Goal: Find specific page/section: Find specific page/section

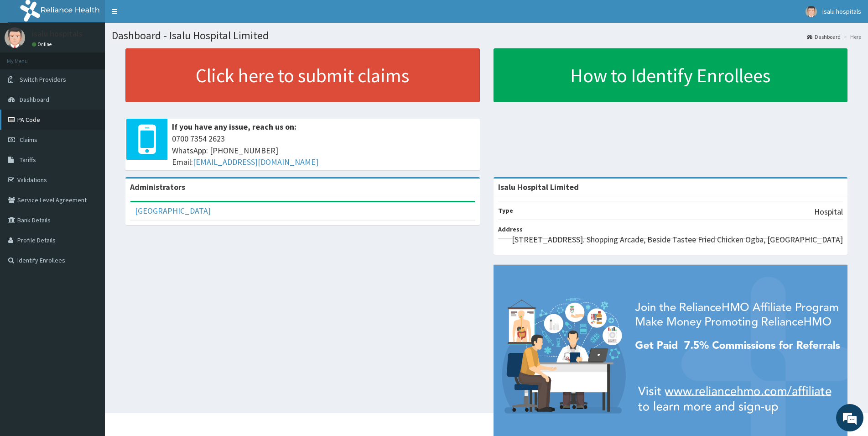
click at [34, 122] on link "PA Code" at bounding box center [52, 119] width 105 height 20
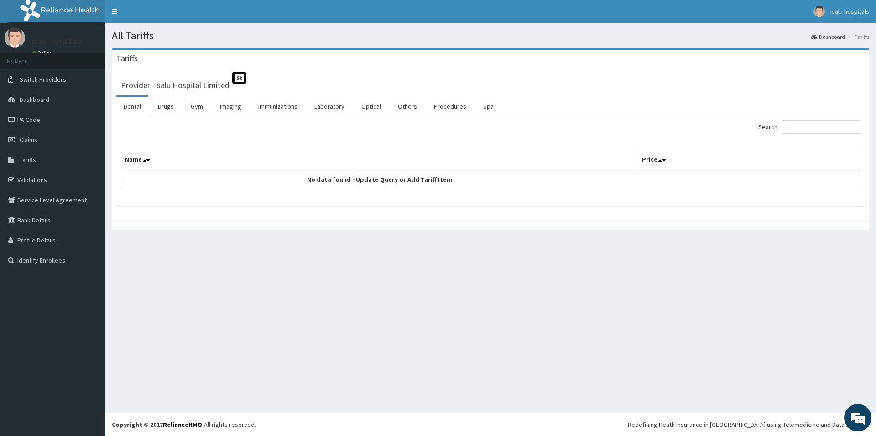
type input "E"
click at [468, 185] on td "No data found - Update Query or Add Tariff Item" at bounding box center [379, 179] width 517 height 17
click at [322, 103] on link "Laboratory" at bounding box center [329, 106] width 45 height 19
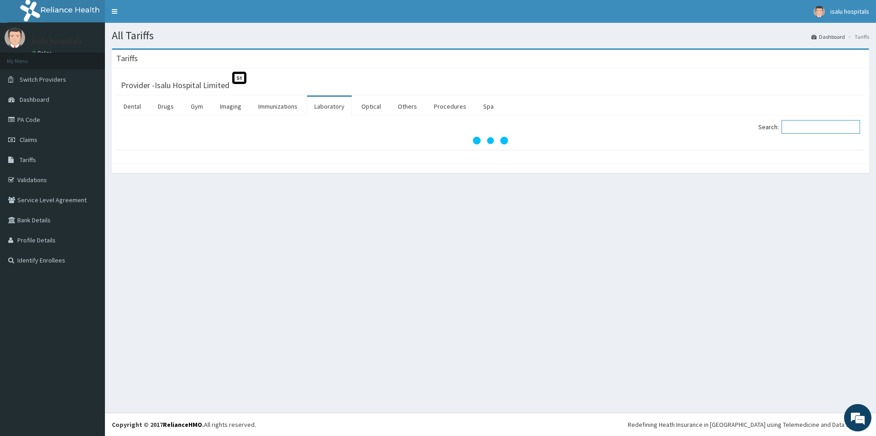
click at [802, 129] on input "Search:" at bounding box center [820, 127] width 78 height 14
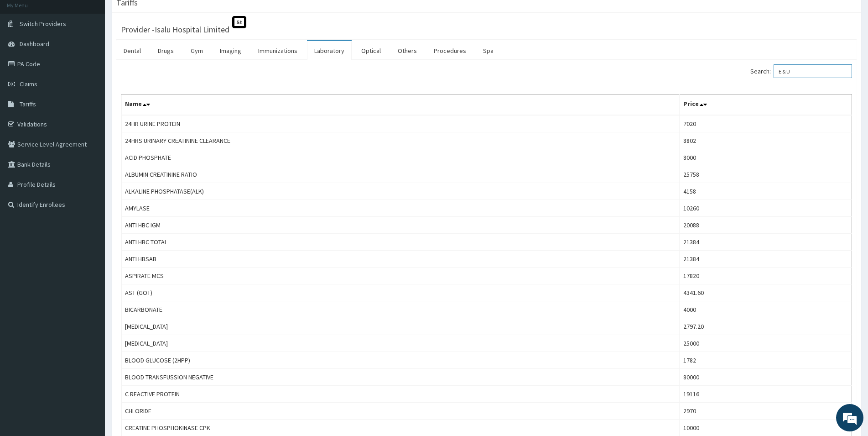
scroll to position [242, 0]
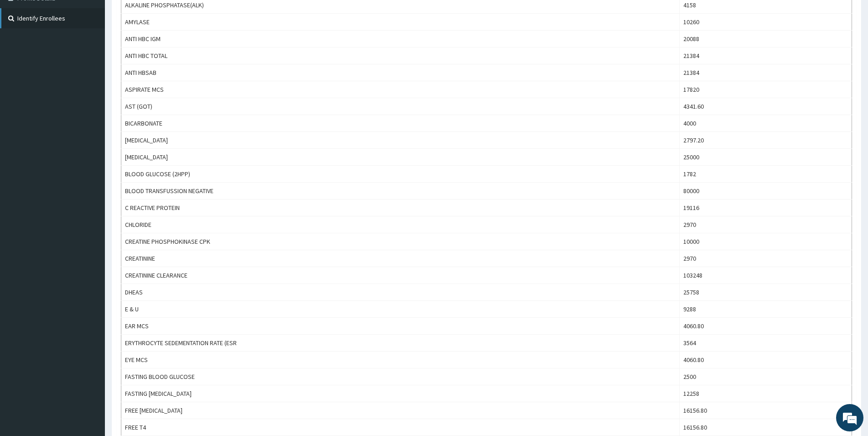
type input "E & U"
